Goal: Information Seeking & Learning: Learn about a topic

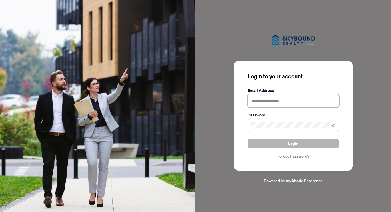
type input "**********"
click at [287, 144] on button "Login" at bounding box center [292, 144] width 91 height 10
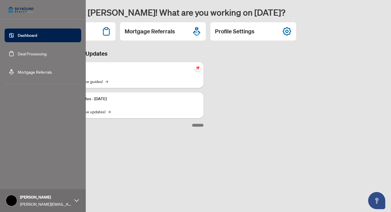
click at [18, 54] on link "Deal Processing" at bounding box center [32, 53] width 29 height 5
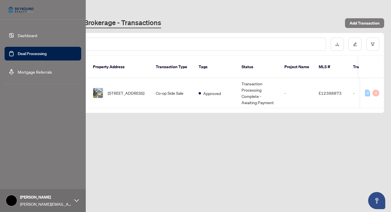
click at [18, 33] on link "Dashboard" at bounding box center [27, 35] width 19 height 5
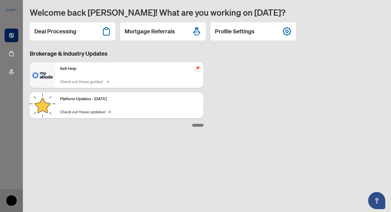
click at [80, 80] on link "Check out these guides! →" at bounding box center [84, 81] width 48 height 6
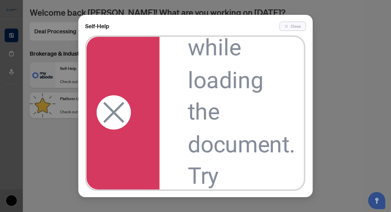
click at [293, 25] on span "Close" at bounding box center [295, 26] width 10 height 9
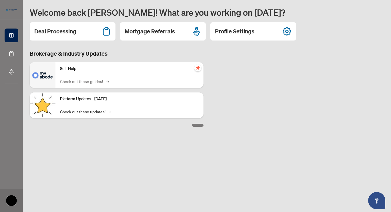
click at [103, 81] on link "Check out these guides! →" at bounding box center [84, 81] width 48 height 6
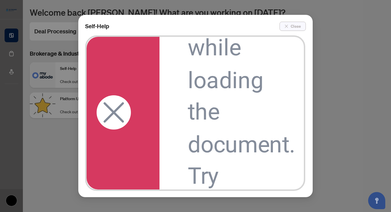
click at [297, 26] on span "Close" at bounding box center [295, 26] width 10 height 9
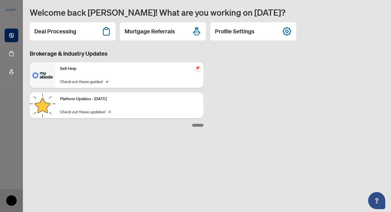
click at [198, 125] on div at bounding box center [197, 125] width 11 height 3
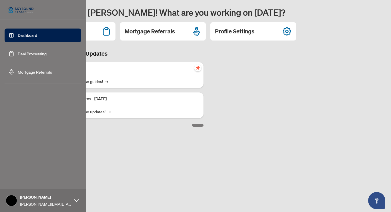
click at [9, 11] on img at bounding box center [21, 10] width 33 height 14
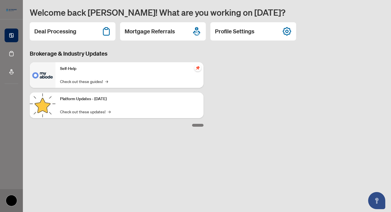
click at [143, 145] on main "Welcome back [PERSON_NAME]! What are you working on [DATE]? Deal Processing Mor…" at bounding box center [207, 106] width 368 height 212
click at [44, 75] on img at bounding box center [43, 75] width 26 height 26
click at [198, 69] on icon "pushpin" at bounding box center [198, 68] width 4 height 4
click at [71, 111] on link "Check out these updates! →" at bounding box center [85, 112] width 51 height 6
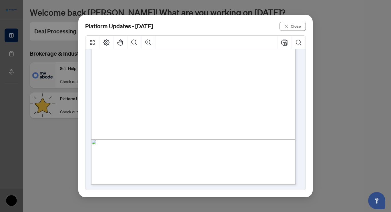
scroll to position [135, 0]
click at [294, 27] on span "Close" at bounding box center [295, 26] width 10 height 9
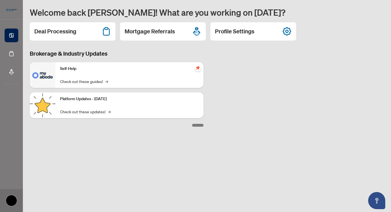
click at [115, 8] on h1 "Welcome back [PERSON_NAME]! What are you working on [DATE]?" at bounding box center [207, 12] width 354 height 11
